Goal: Task Accomplishment & Management: Use online tool/utility

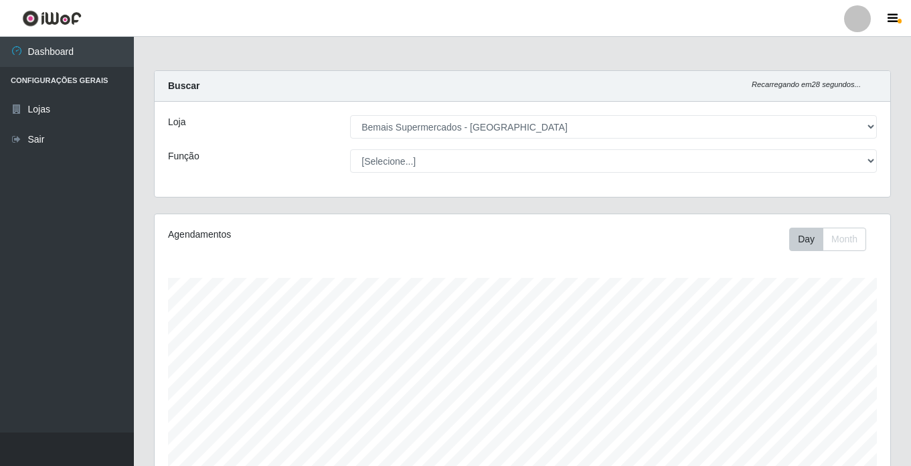
select select "250"
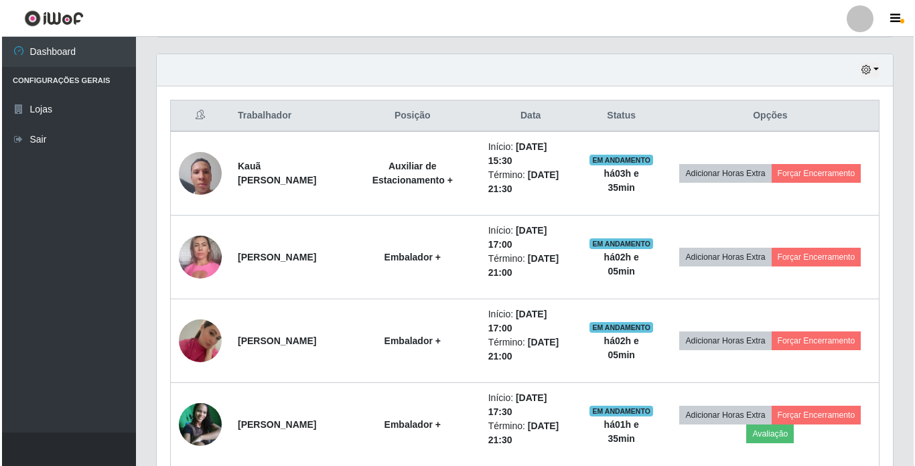
scroll to position [520, 0]
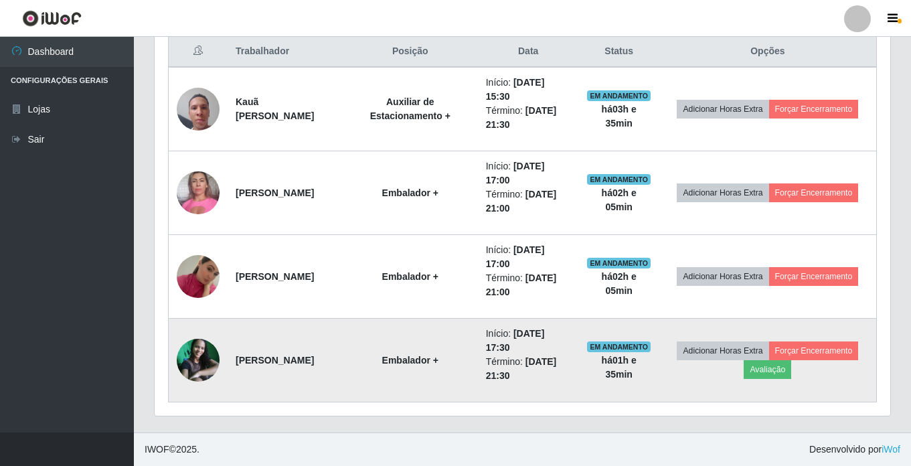
click at [191, 359] on img at bounding box center [198, 360] width 43 height 43
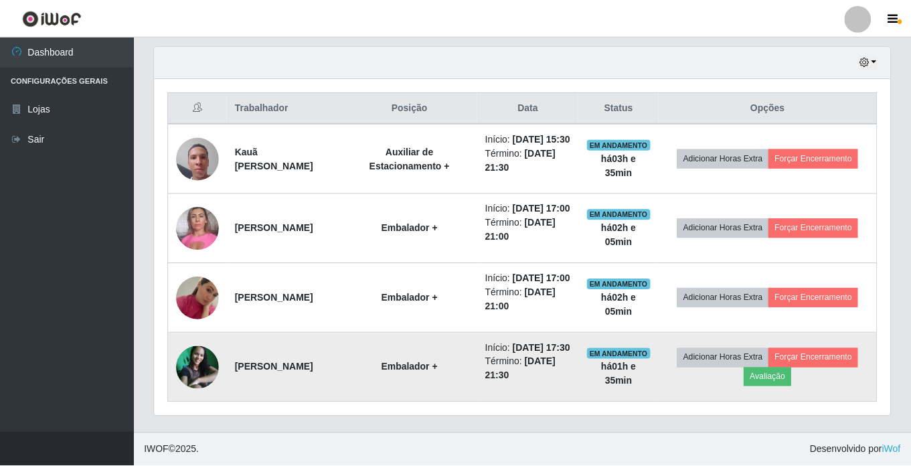
scroll to position [278, 729]
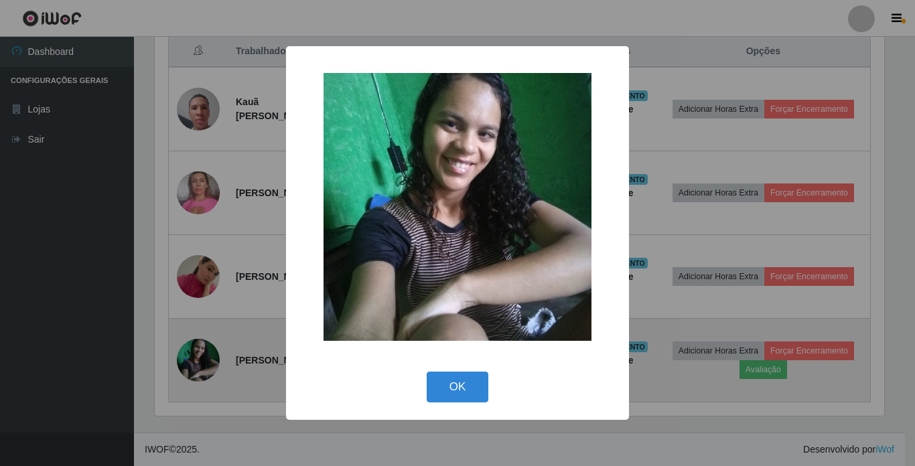
click at [191, 359] on div "× OK Cancel" at bounding box center [457, 233] width 915 height 466
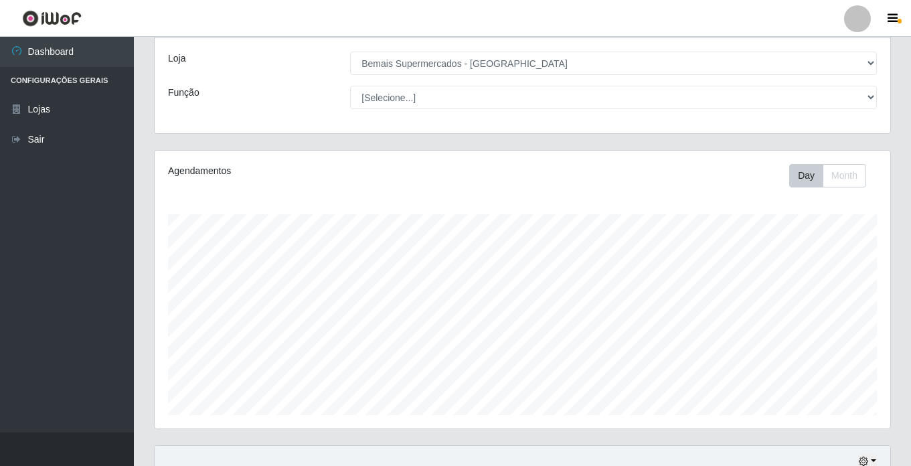
scroll to position [0, 0]
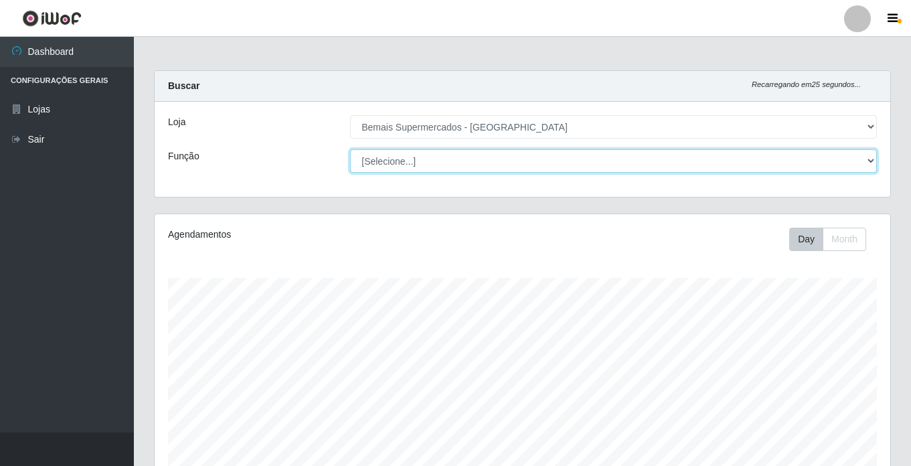
click at [392, 162] on select "[Selecione...] ASG ASG + ASG ++ Auxiliar de Estacionamento Auxiliar de Estacion…" at bounding box center [613, 160] width 527 height 23
click at [350, 149] on select "[Selecione...] ASG ASG + ASG ++ Auxiliar de Estacionamento Auxiliar de Estacion…" at bounding box center [613, 160] width 527 height 23
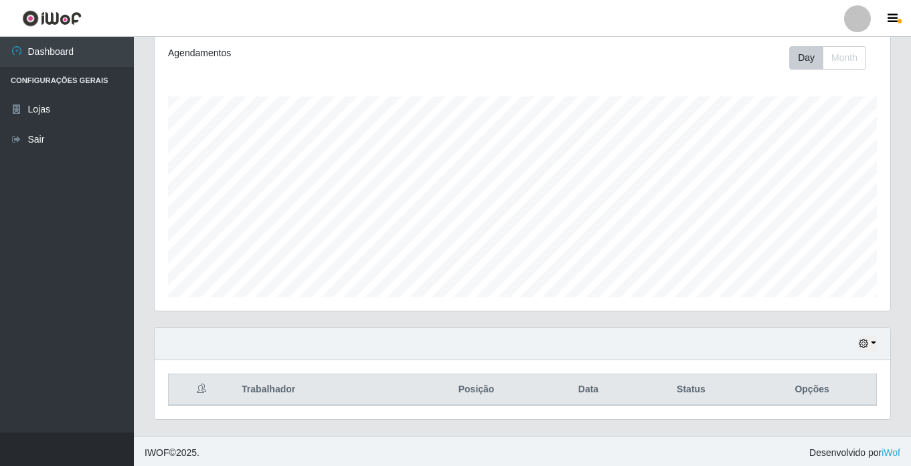
scroll to position [185, 0]
click at [868, 337] on icon "button" at bounding box center [863, 339] width 9 height 9
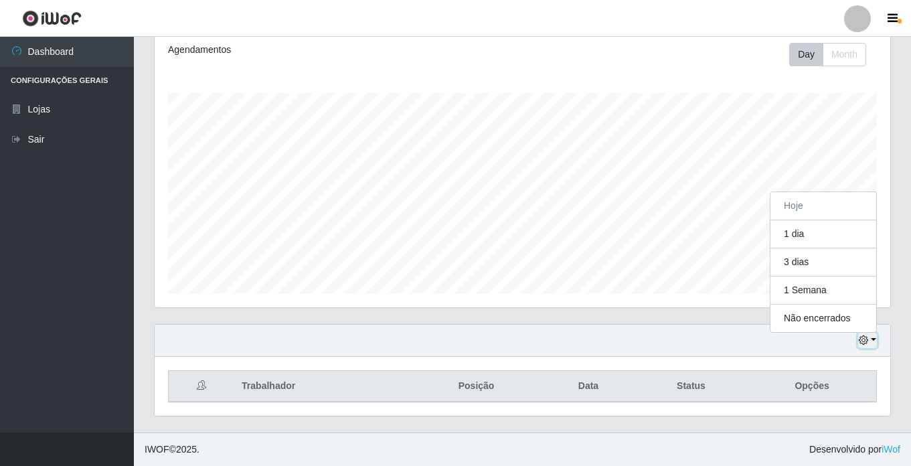
scroll to position [278, 736]
click at [810, 236] on button "1 dia" at bounding box center [824, 234] width 106 height 28
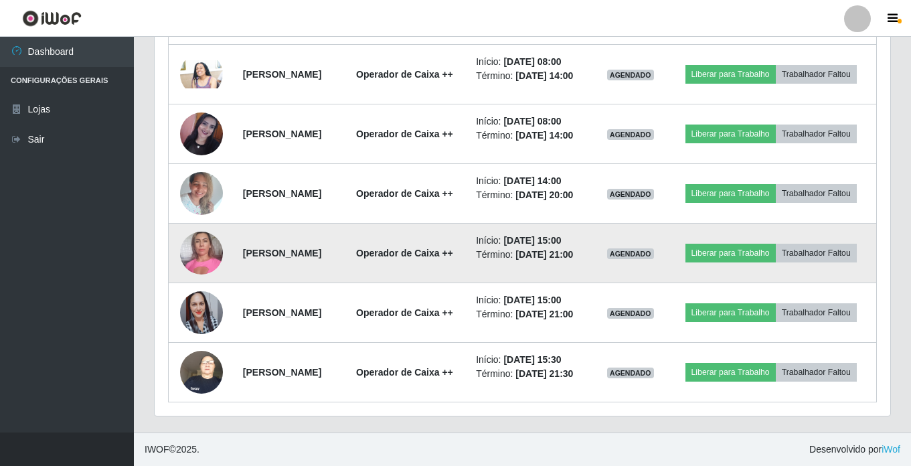
scroll to position [675, 0]
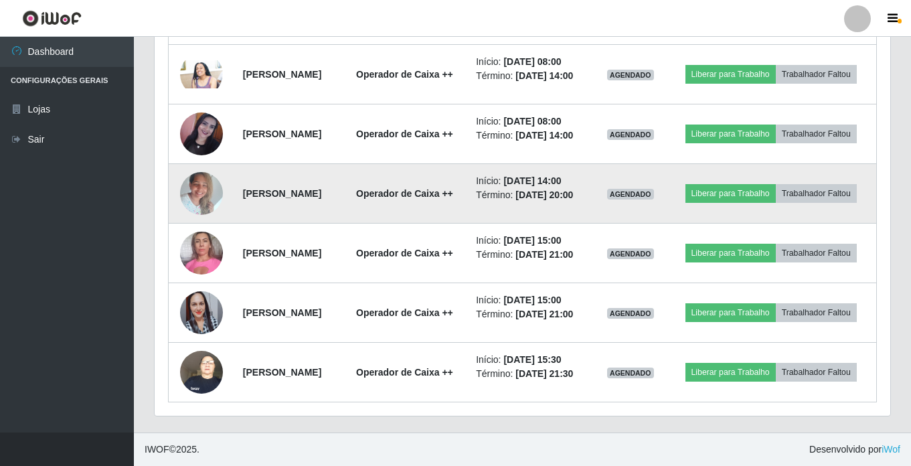
click at [192, 222] on img at bounding box center [201, 193] width 43 height 57
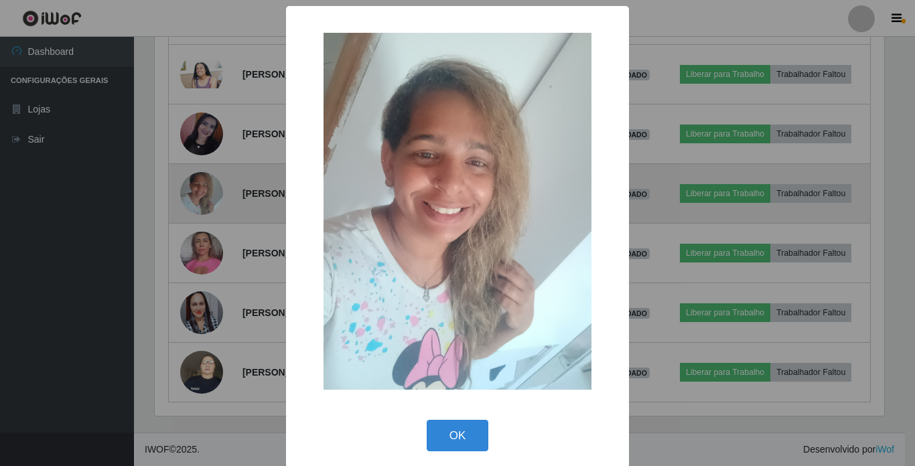
click at [192, 234] on div "× OK Cancel" at bounding box center [457, 233] width 915 height 466
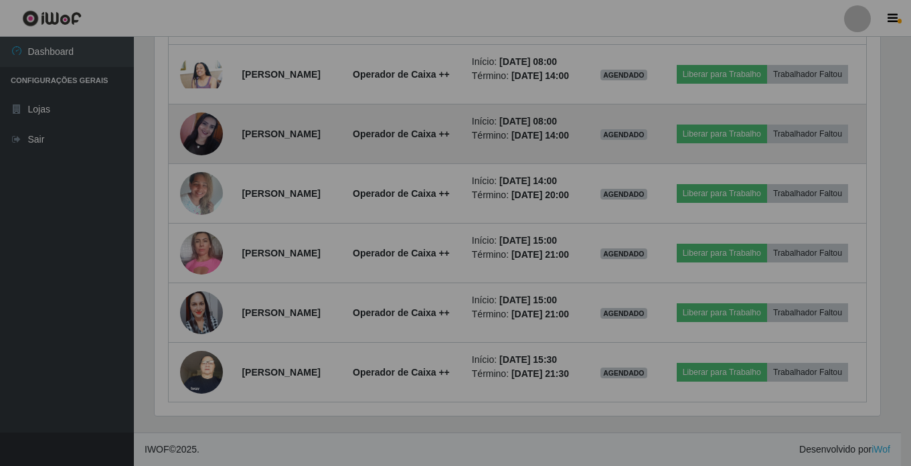
scroll to position [278, 736]
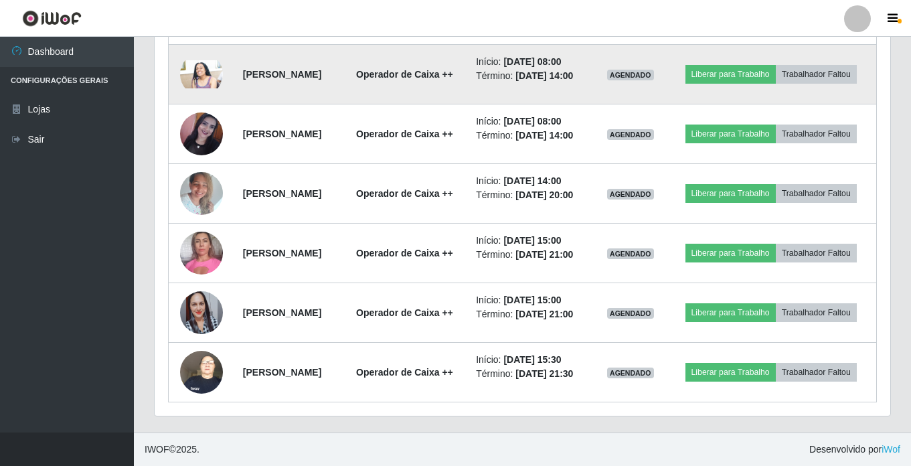
click at [190, 88] on img at bounding box center [201, 74] width 43 height 29
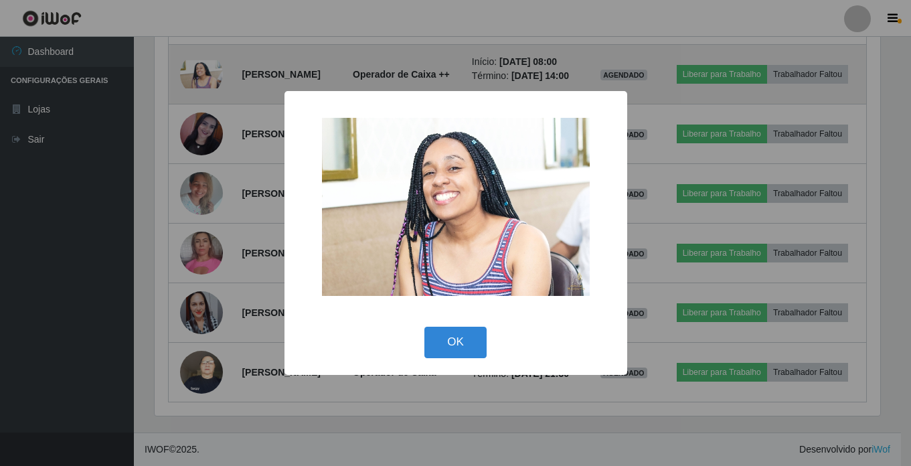
scroll to position [278, 729]
click at [190, 88] on div "× OK Cancel" at bounding box center [457, 233] width 915 height 466
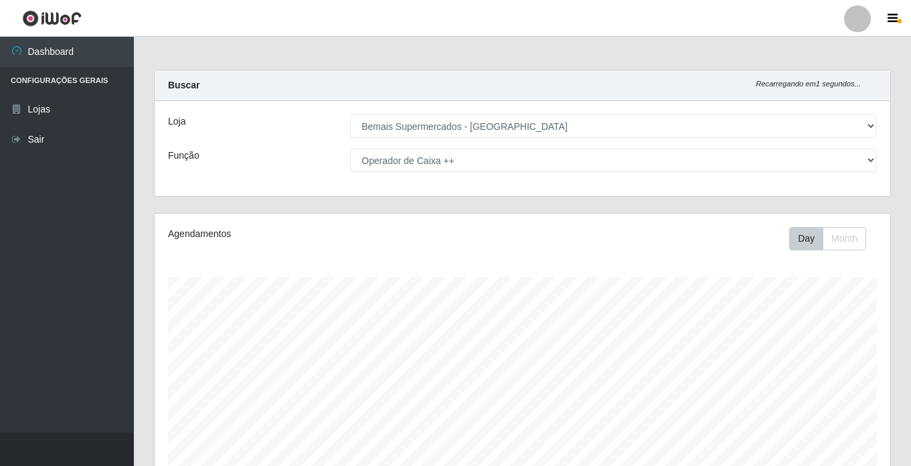
scroll to position [0, 0]
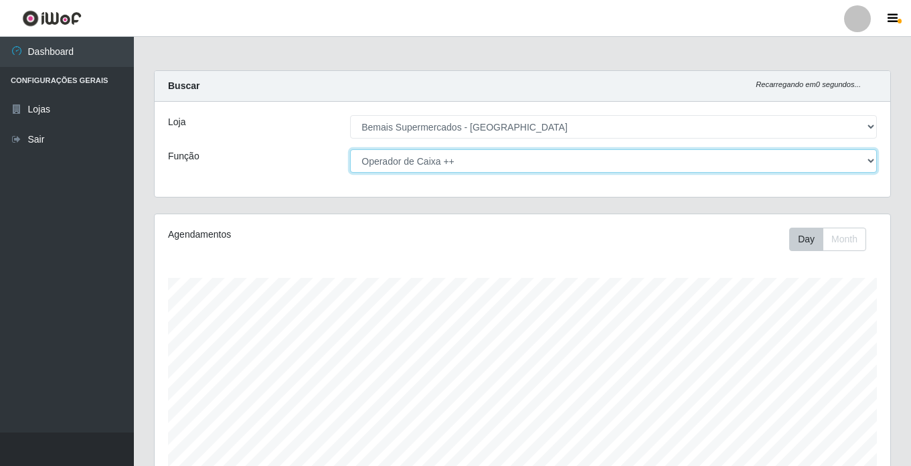
click at [417, 161] on select "[Selecione...] ASG ASG + ASG ++ Auxiliar de Estacionamento Auxiliar de Estacion…" at bounding box center [613, 160] width 527 height 23
select select "[Selecione...]"
click at [350, 149] on select "[Selecione...] ASG ASG + ASG ++ Auxiliar de Estacionamento Auxiliar de Estacion…" at bounding box center [613, 160] width 527 height 23
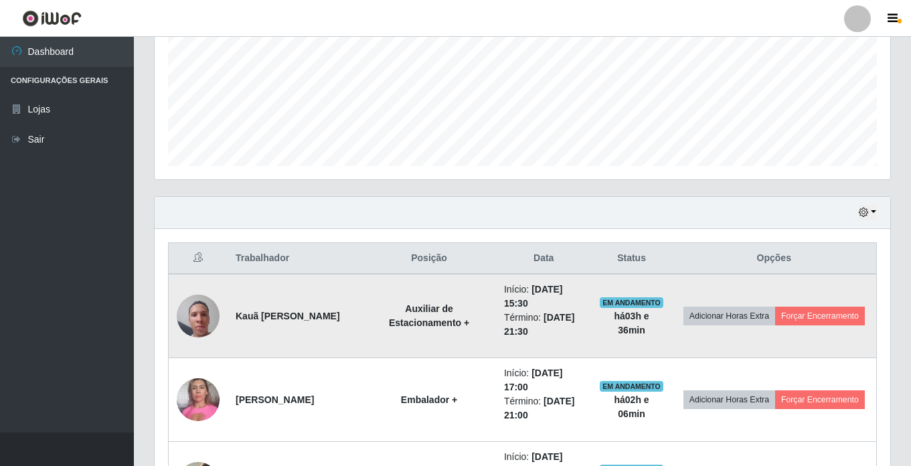
scroll to position [335, 0]
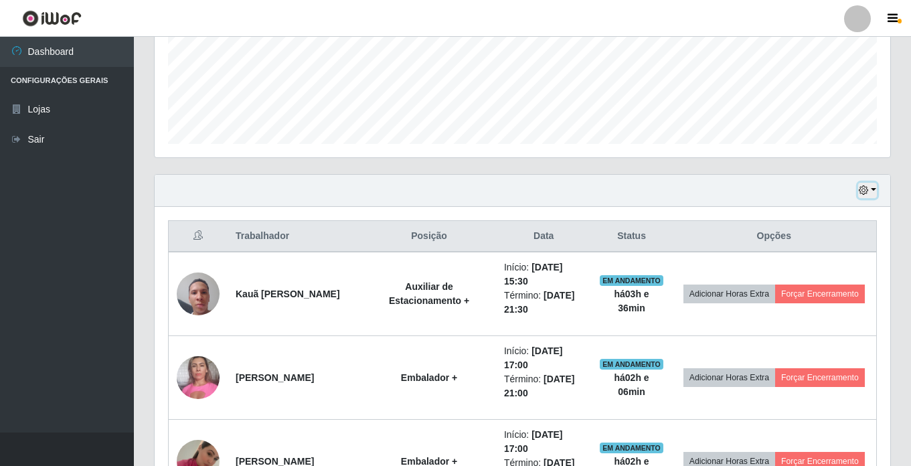
click at [868, 189] on icon "button" at bounding box center [863, 189] width 9 height 9
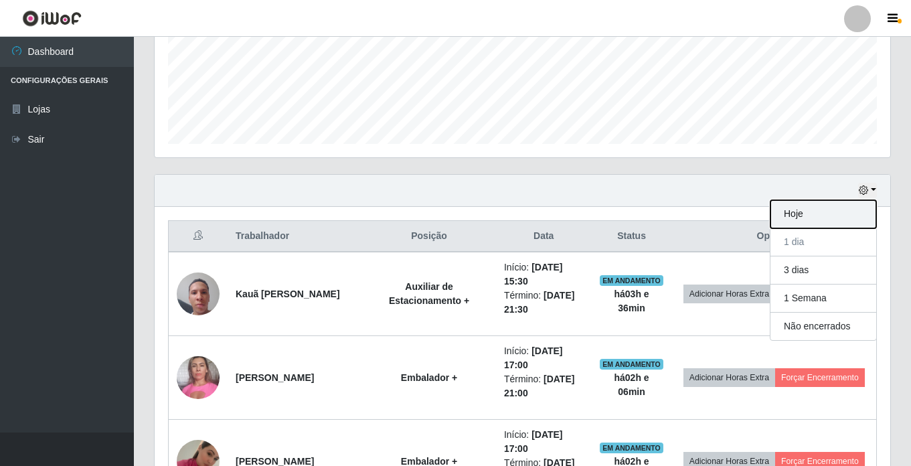
click at [805, 216] on button "Hoje" at bounding box center [824, 214] width 106 height 28
